Goal: Task Accomplishment & Management: Understand process/instructions

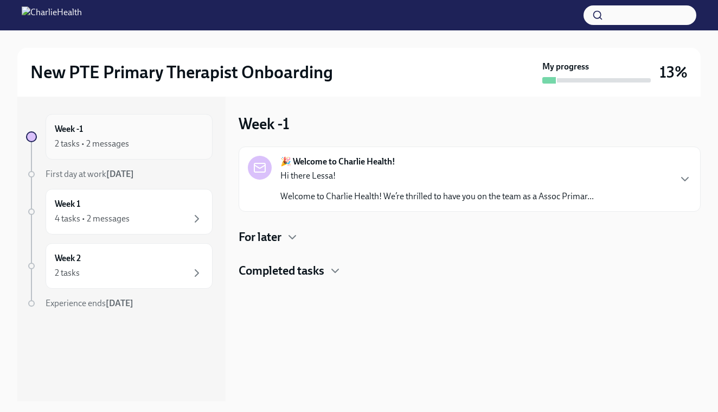
click at [176, 143] on div "2 tasks • 2 messages" at bounding box center [129, 143] width 149 height 13
click at [394, 189] on div "Hi there Lessa! Welcome to Charlie Health! We’re thrilled to have you on the te…" at bounding box center [437, 186] width 314 height 33
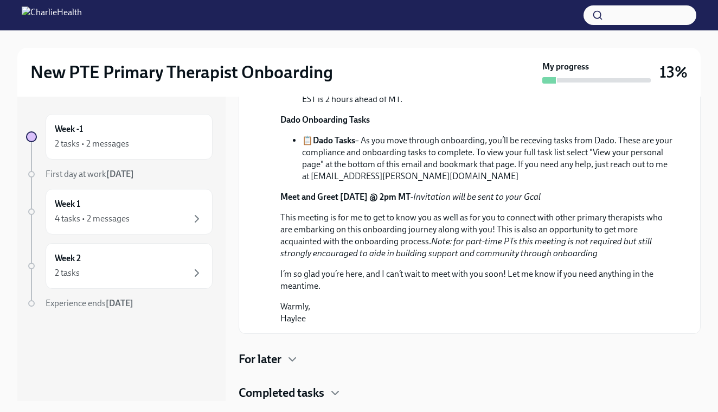
scroll to position [490, 0]
click at [290, 357] on icon "button" at bounding box center [292, 359] width 13 height 13
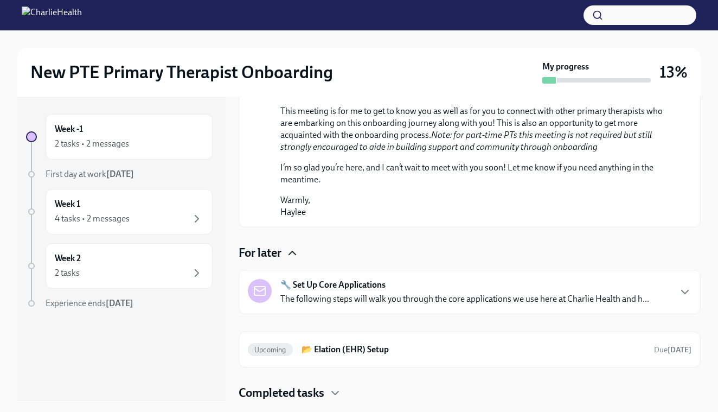
scroll to position [596, 0]
click at [396, 289] on div "🔧 Set Up Core Applications The following steps will walk you through the core a…" at bounding box center [464, 292] width 369 height 26
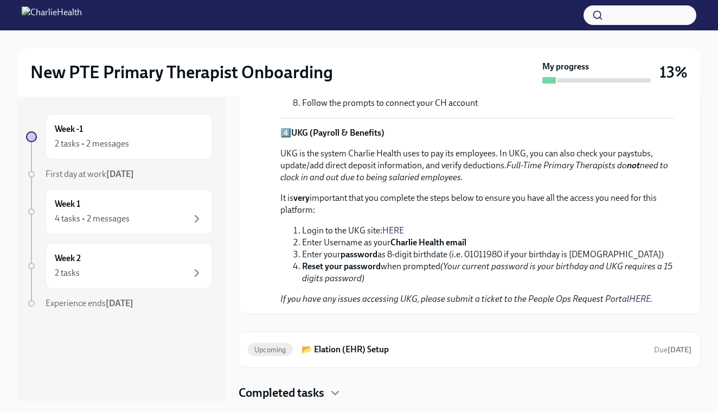
scroll to position [1292, 0]
click at [395, 235] on link "HERE" at bounding box center [393, 230] width 22 height 10
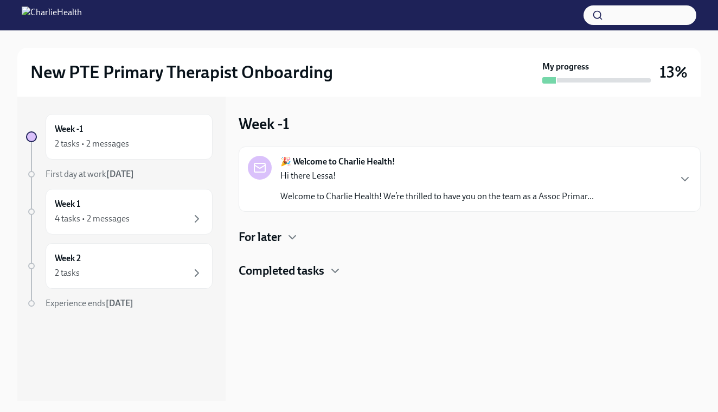
click at [303, 284] on div "Week -1 🎉 Welcome to Charlie Health! Hi there Lessa! Welcome to Charlie Health!…" at bounding box center [470, 249] width 462 height 304
click at [299, 273] on h4 "Completed tasks" at bounding box center [282, 271] width 86 height 16
click at [267, 240] on h4 "For later" at bounding box center [260, 237] width 43 height 16
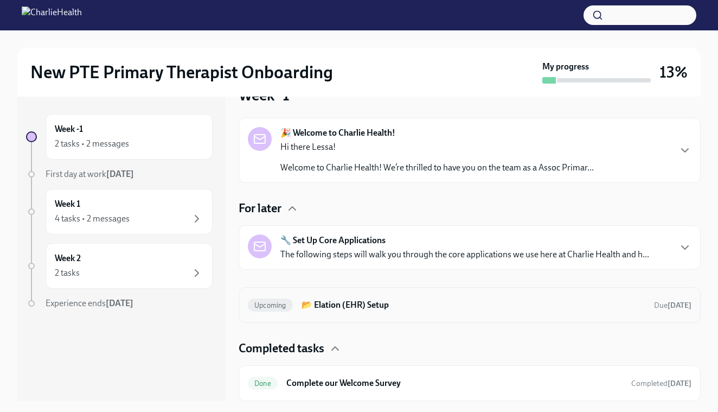
scroll to position [29, 0]
click at [383, 312] on div "Upcoming 📂 Elation (EHR) Setup Due [DATE]" at bounding box center [470, 304] width 444 height 17
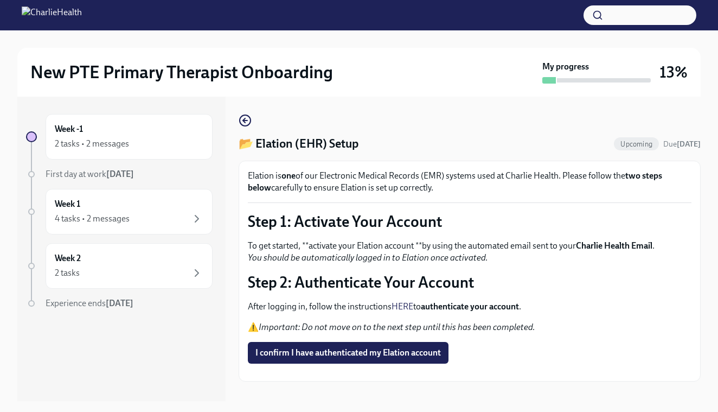
scroll to position [16, 0]
click at [370, 347] on span "I confirm I have authenticated my Elation account" at bounding box center [348, 352] width 186 height 11
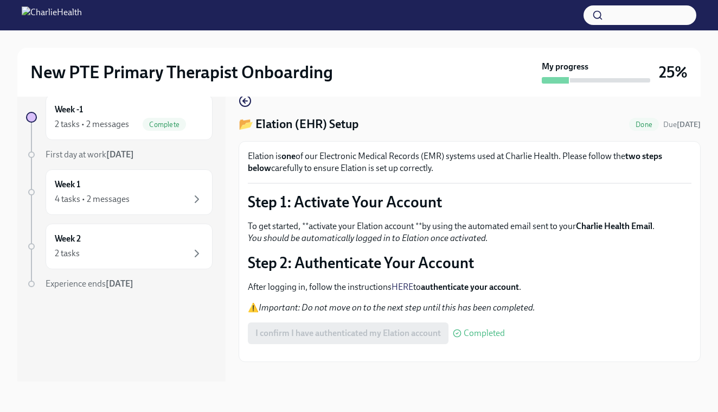
click at [382, 281] on div "After logging in, follow the instructions HERE to authenticate your account . ⚠…" at bounding box center [470, 297] width 444 height 33
click at [414, 353] on button "Zoom image" at bounding box center [470, 353] width 444 height 0
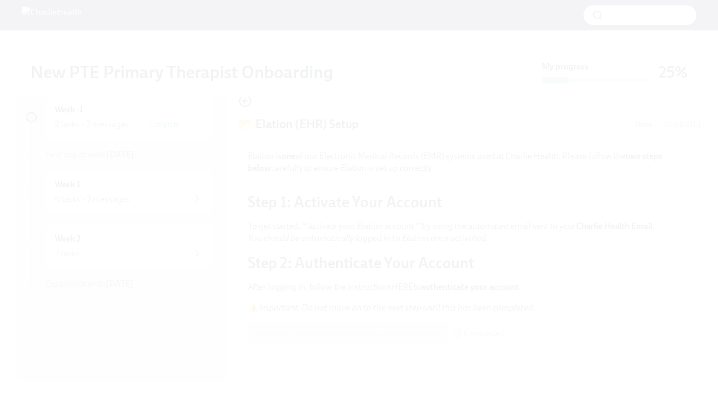
click at [340, 182] on button "Unzoom image" at bounding box center [359, 206] width 718 height 412
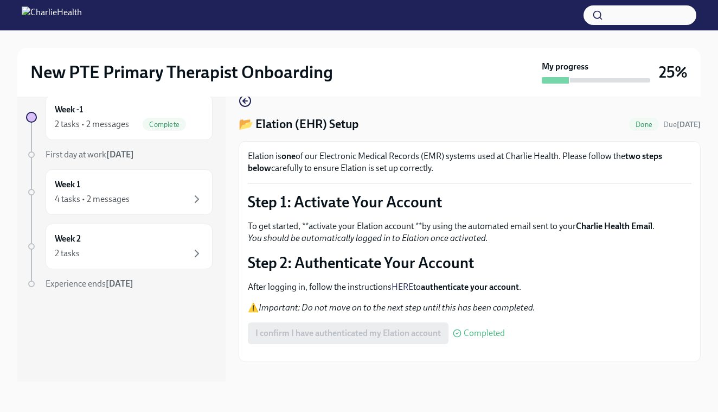
scroll to position [0, 0]
click at [247, 103] on icon "button" at bounding box center [245, 100] width 13 height 13
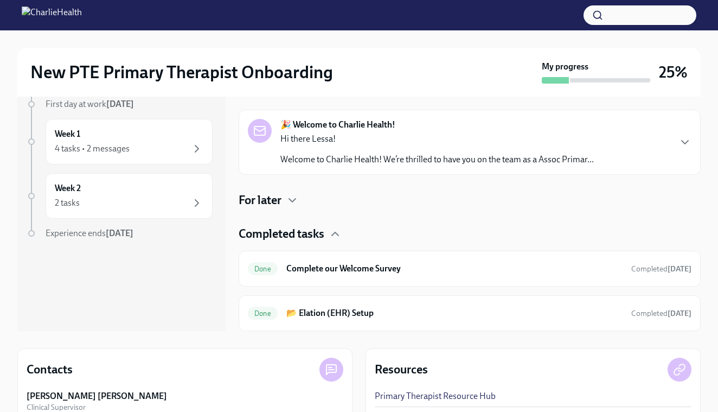
scroll to position [81, 0]
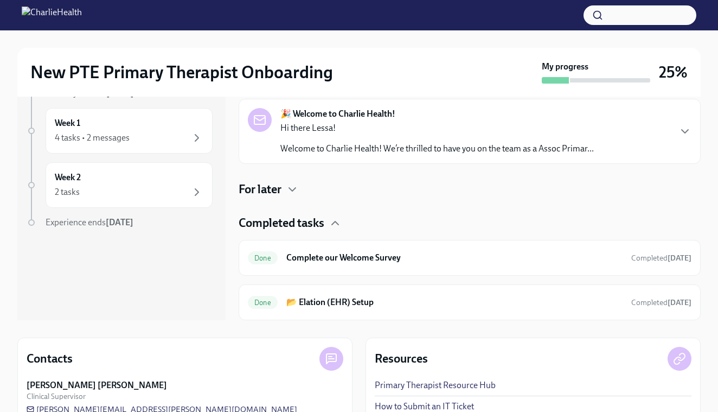
click at [283, 198] on div "🎉 You're done for now! All your tasks for this week are completed 🎉 Welcome to …" at bounding box center [470, 145] width 462 height 350
click at [280, 178] on div "🎉 You're done for now! All your tasks for this week are completed 🎉 Welcome to …" at bounding box center [470, 145] width 462 height 350
click at [280, 189] on h4 "For later" at bounding box center [260, 189] width 43 height 16
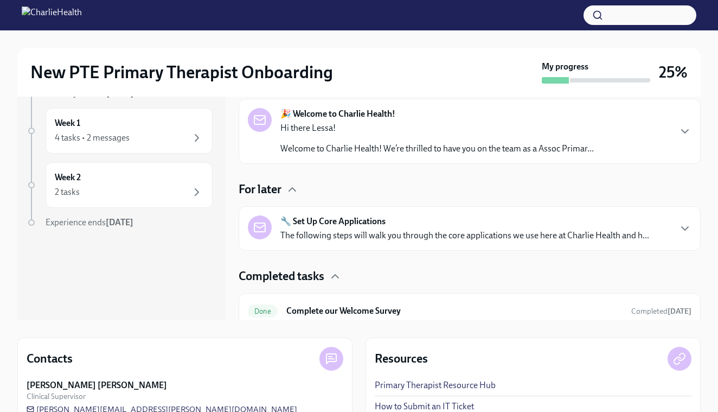
click at [360, 234] on p "The following steps will walk you through the core applications we use here at …" at bounding box center [464, 235] width 369 height 12
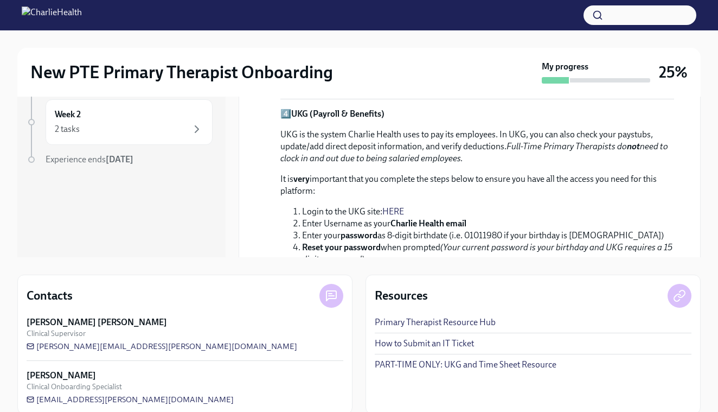
scroll to position [737, 0]
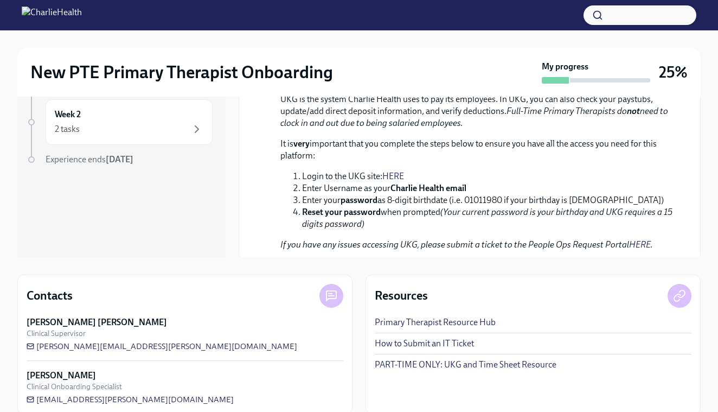
click at [395, 175] on link "HERE" at bounding box center [393, 176] width 22 height 10
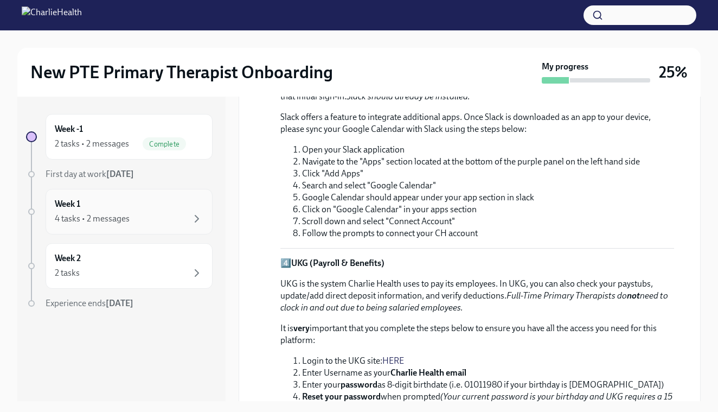
scroll to position [0, 0]
click at [138, 216] on div "4 tasks • 2 messages" at bounding box center [129, 218] width 149 height 13
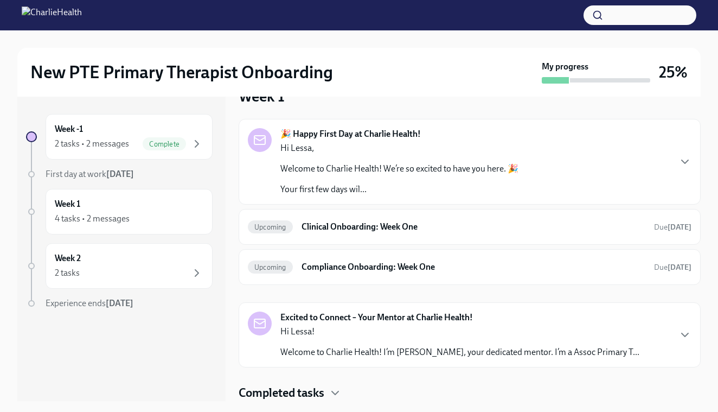
click at [443, 175] on div "Hi Lessa, Welcome to Charlie Health! We’re so excited to have you here. 🎉 Your …" at bounding box center [399, 168] width 238 height 53
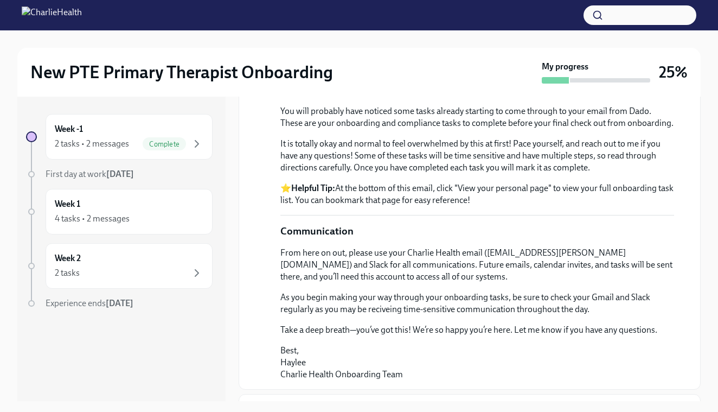
scroll to position [400, 0]
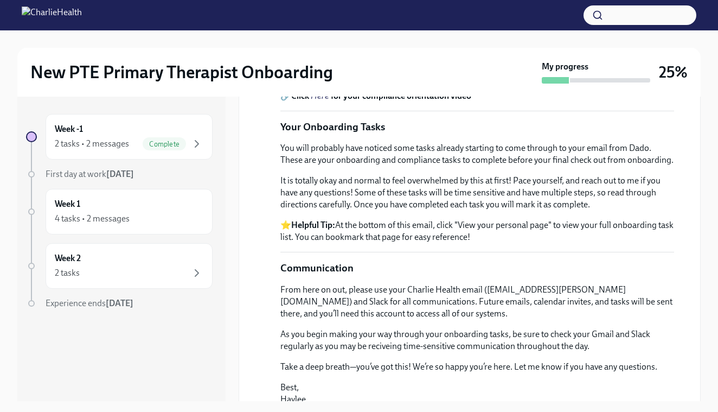
click at [322, 89] on em "Here" at bounding box center [320, 84] width 18 height 10
click at [325, 101] on em "Here" at bounding box center [320, 96] width 18 height 10
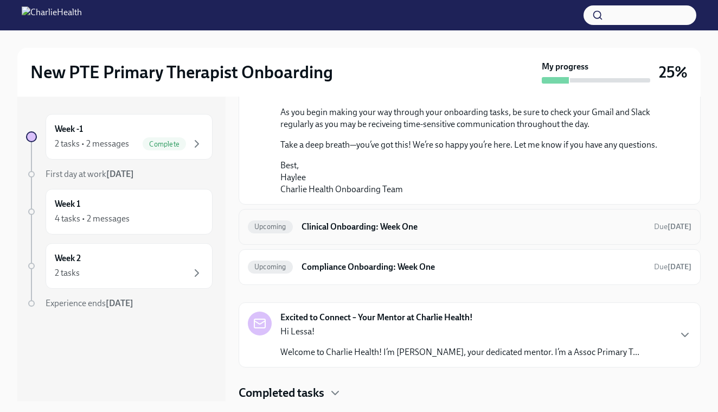
scroll to position [775, 0]
click at [429, 223] on h6 "Clinical Onboarding: Week One" at bounding box center [474, 227] width 344 height 12
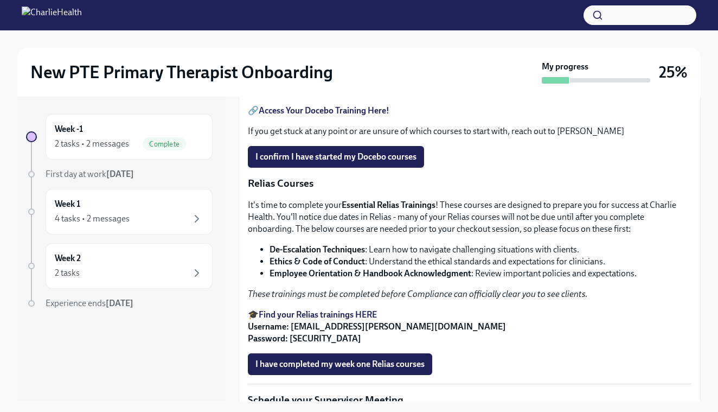
scroll to position [536, 0]
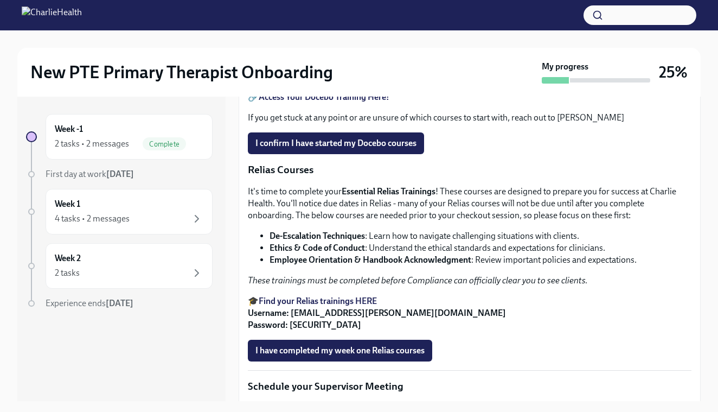
click at [335, 102] on strong "Access Your Docebo Training Here!" at bounding box center [324, 97] width 131 height 10
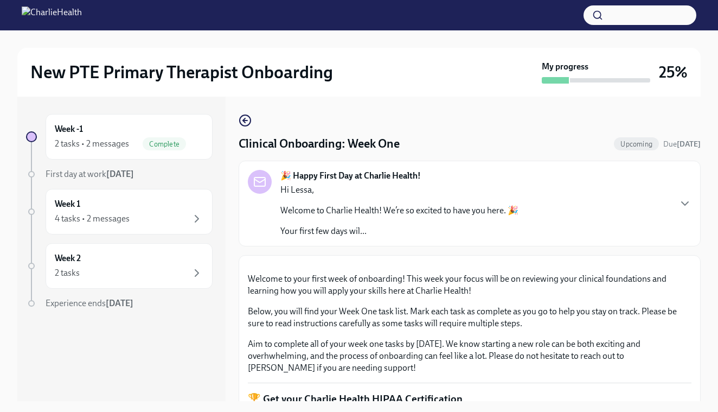
scroll to position [0, 0]
